Goal: Information Seeking & Learning: Learn about a topic

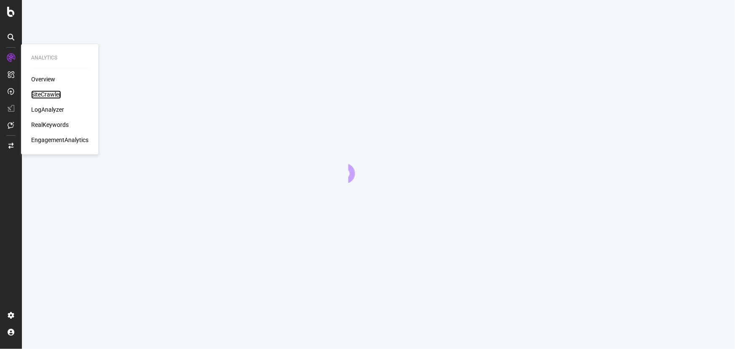
click at [43, 93] on div "SiteCrawler" at bounding box center [46, 95] width 30 height 8
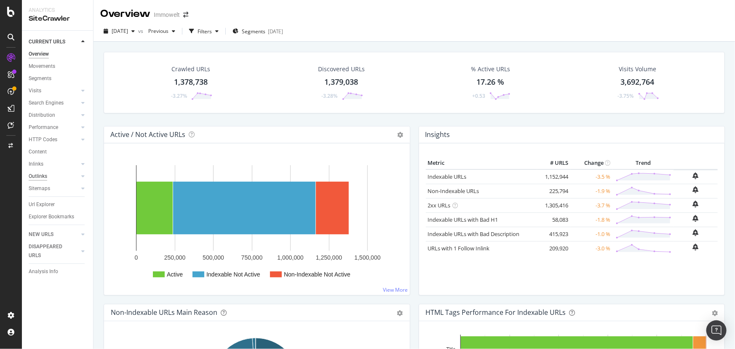
click at [44, 176] on div "Outlinks" at bounding box center [38, 176] width 19 height 9
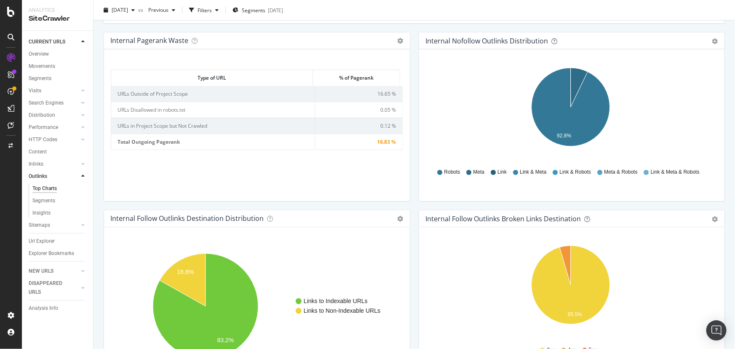
scroll to position [535, 0]
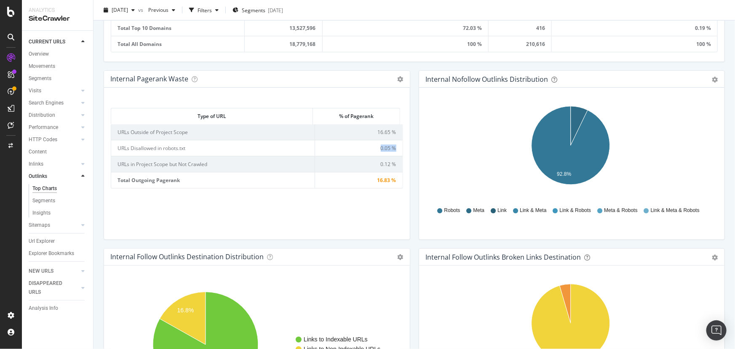
drag, startPoint x: 365, startPoint y: 150, endPoint x: 392, endPoint y: 146, distance: 27.7
click at [392, 146] on td "0.05 %" at bounding box center [359, 148] width 88 height 16
click at [51, 94] on div "SiteCrawler" at bounding box center [46, 95] width 30 height 8
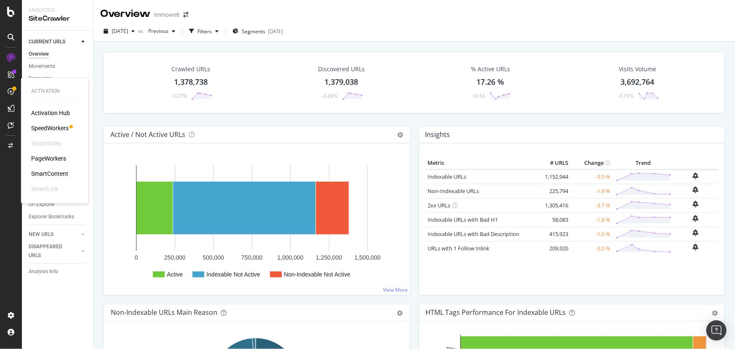
click at [57, 129] on div "SpeedWorkers" at bounding box center [49, 128] width 37 height 8
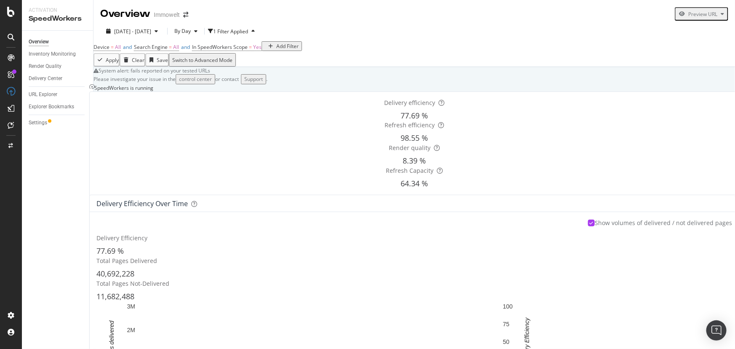
scroll to position [664, 0]
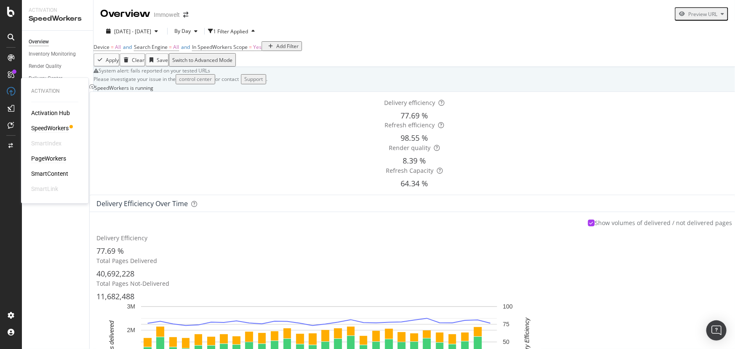
click at [55, 157] on div "PageWorkers" at bounding box center [48, 158] width 35 height 8
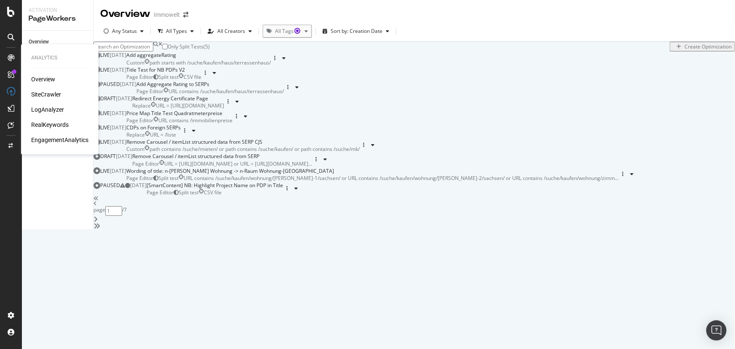
click at [59, 109] on div "LogAnalyzer" at bounding box center [47, 110] width 33 height 8
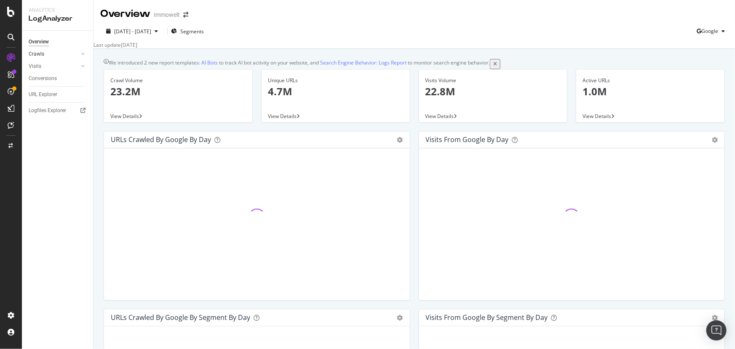
click at [50, 54] on link "Crawls" at bounding box center [54, 54] width 50 height 9
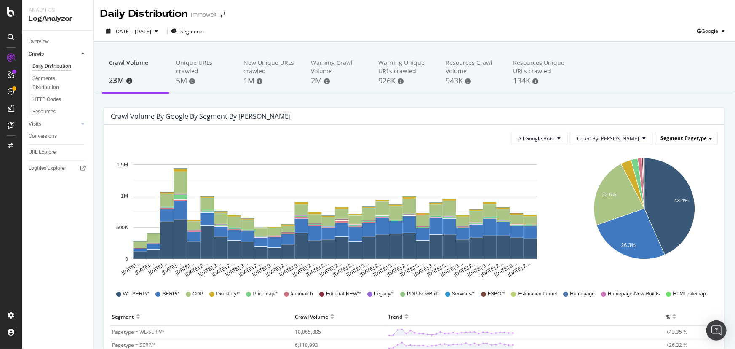
click at [706, 135] on div "Segment Pagetype" at bounding box center [686, 138] width 62 height 12
